Goal: Information Seeking & Learning: Find contact information

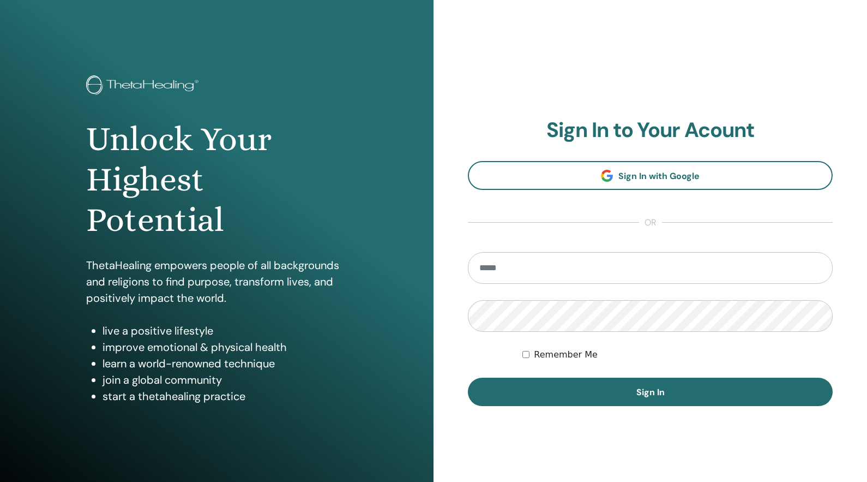
click at [563, 267] on form "Remember Me Sign In" at bounding box center [650, 329] width 365 height 154
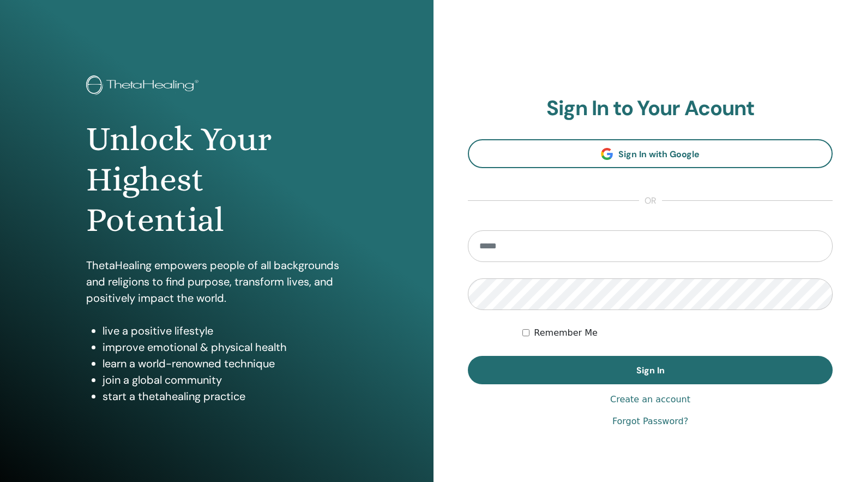
type input "**********"
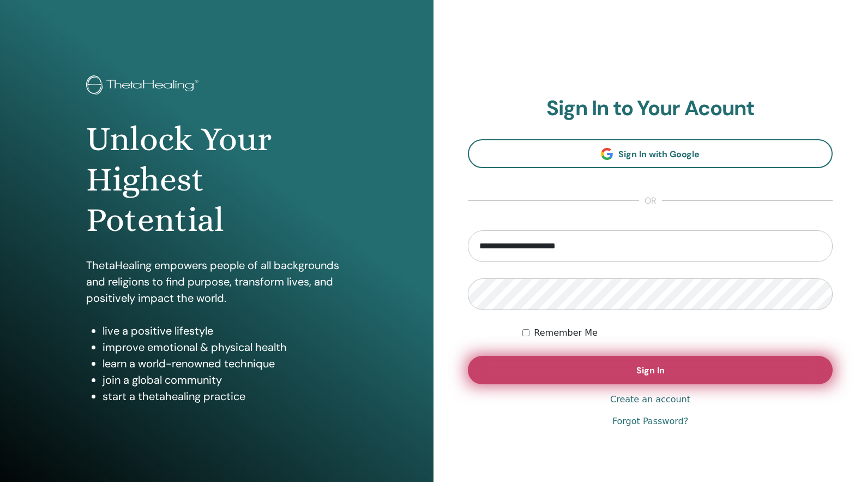
click at [594, 369] on button "Sign In" at bounding box center [650, 370] width 365 height 28
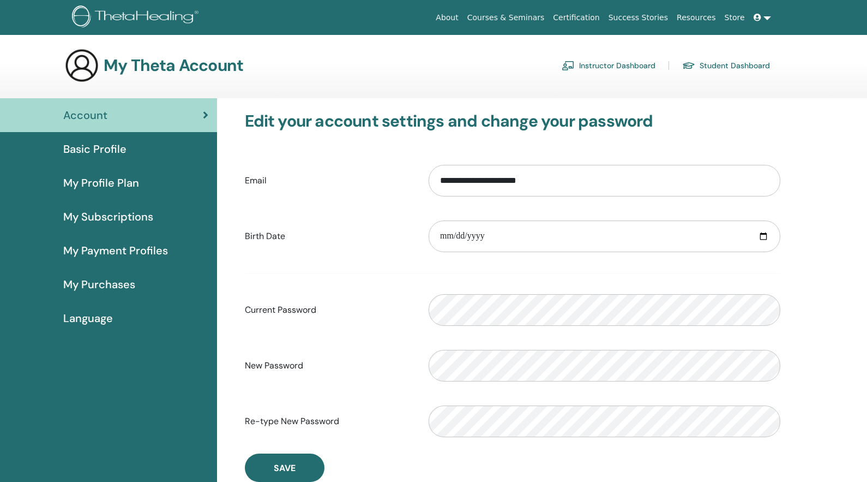
click at [770, 21] on link at bounding box center [763, 18] width 26 height 20
click at [761, 16] on span at bounding box center [759, 17] width 10 height 9
click at [757, 17] on icon at bounding box center [758, 18] width 8 height 8
click at [467, 95] on section "My Theta Account Instructor Dashboard Student Dashboard" at bounding box center [433, 73] width 867 height 50
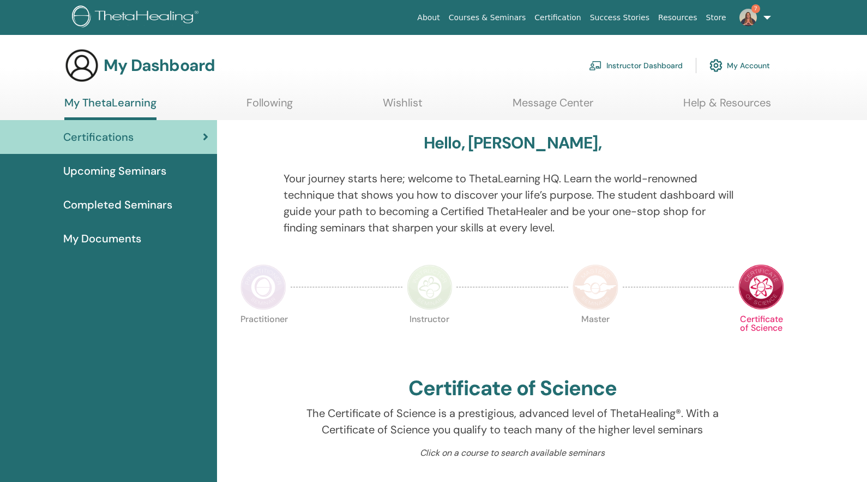
click at [765, 18] on link "7" at bounding box center [753, 17] width 45 height 35
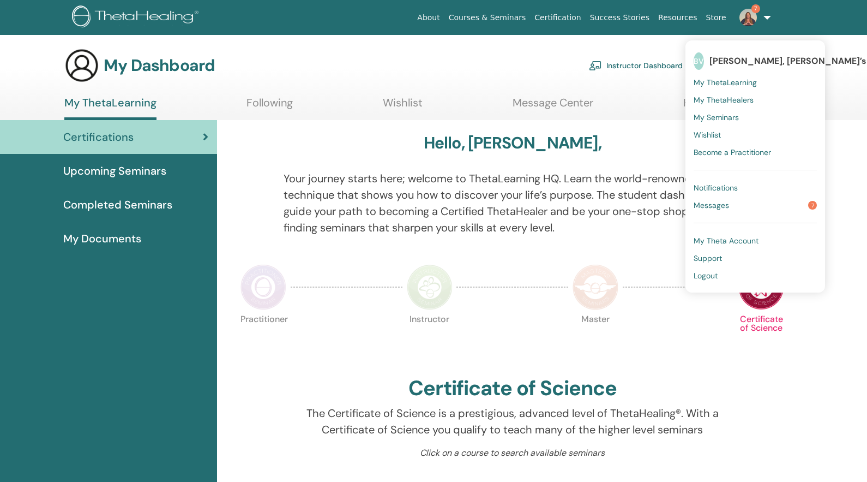
click at [706, 258] on span "Support" at bounding box center [708, 258] width 28 height 10
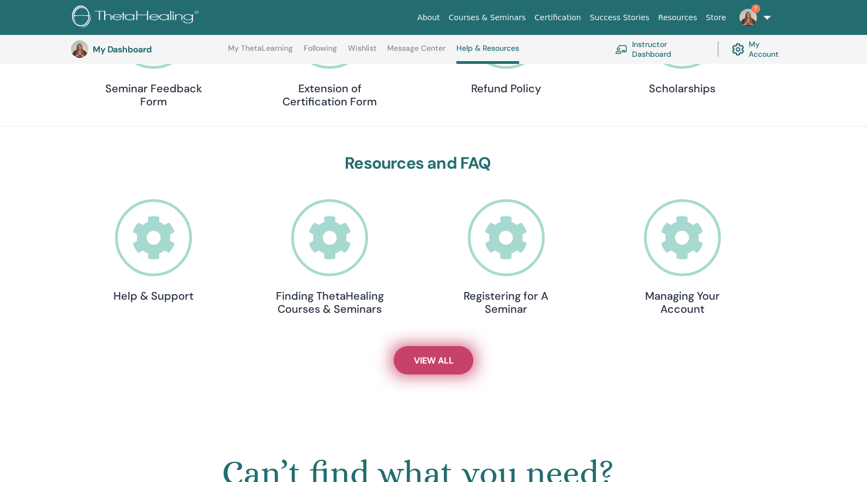
scroll to position [232, 0]
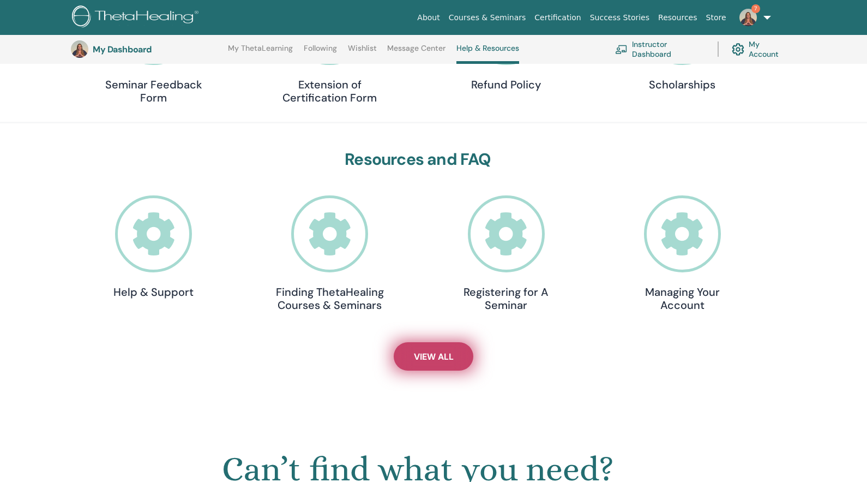
click at [430, 362] on span "View All" at bounding box center [434, 356] width 40 height 11
